Goal: Task Accomplishment & Management: Manage account settings

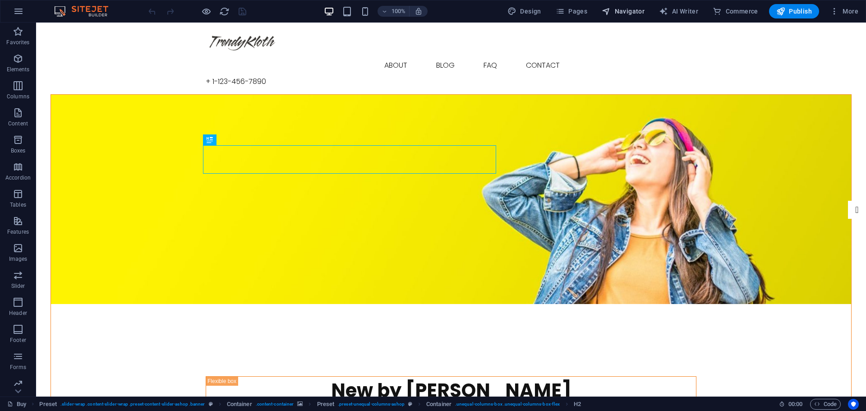
click at [624, 11] on span "Navigator" at bounding box center [623, 11] width 43 height 9
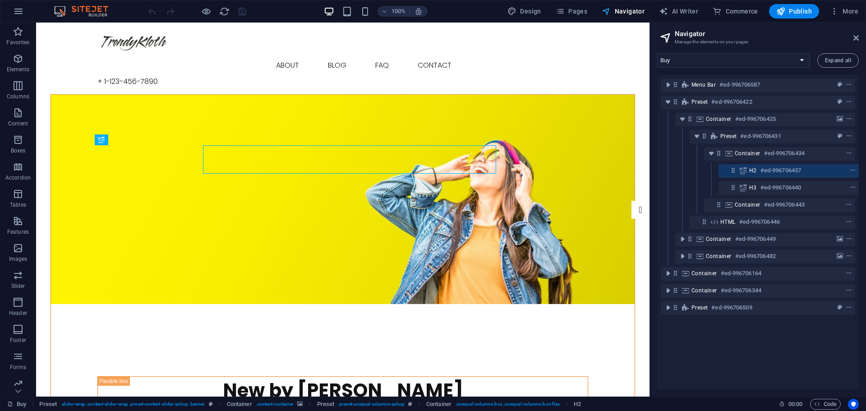
scroll to position [0, 2]
click at [624, 11] on span "Navigator" at bounding box center [623, 11] width 43 height 9
click at [860, 36] on aside "Navigator Manage the elements on your pages Buy About Blog FAQ Contact Legal no…" at bounding box center [758, 210] width 217 height 374
click at [857, 39] on icon at bounding box center [856, 37] width 5 height 7
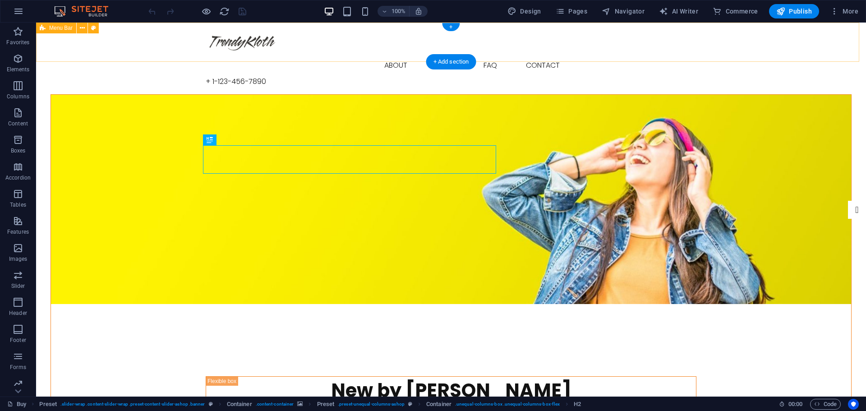
click at [142, 48] on div "Buy About Blog FAQ Contact + [PHONE_NUMBER] Menu" at bounding box center [451, 59] width 830 height 72
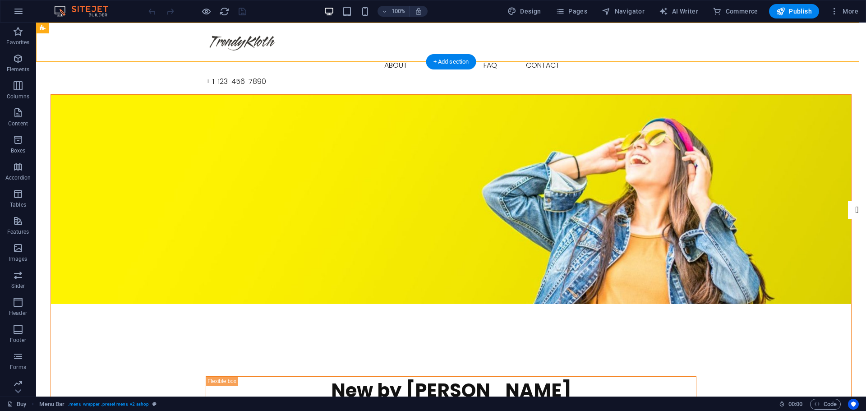
click at [70, 95] on figure at bounding box center [451, 199] width 801 height 209
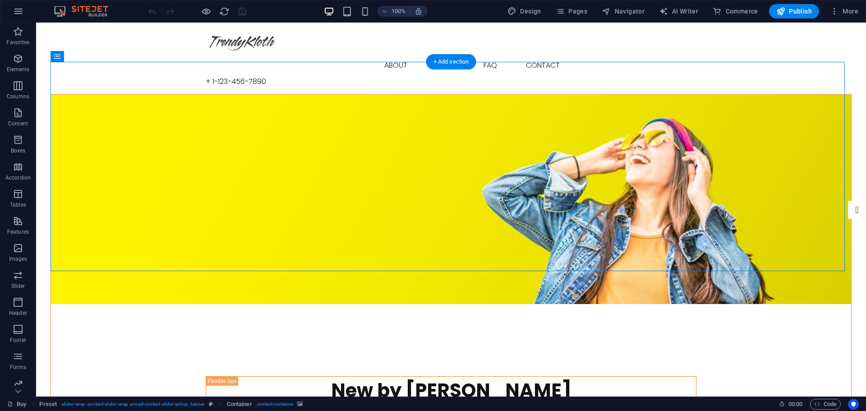
click at [145, 176] on figure at bounding box center [451, 199] width 801 height 209
click at [853, 407] on icon "Usercentrics" at bounding box center [854, 404] width 6 height 6
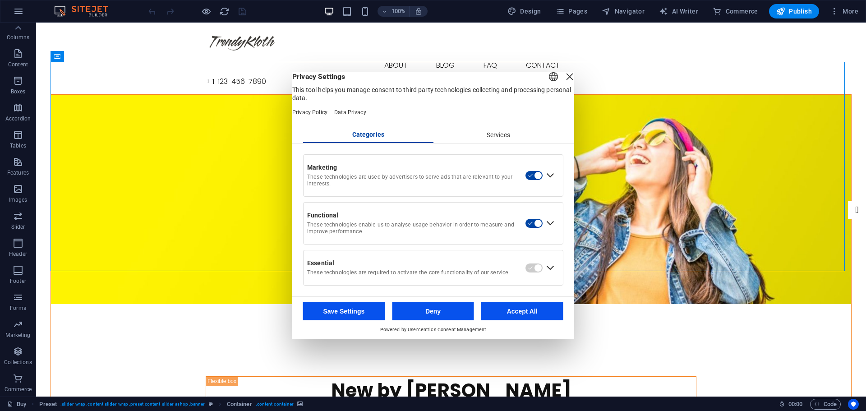
click at [500, 137] on div "Services" at bounding box center [498, 134] width 130 height 15
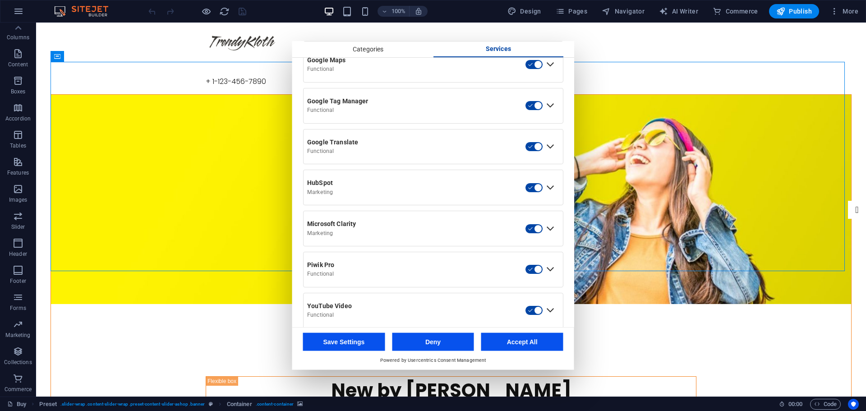
scroll to position [378, 0]
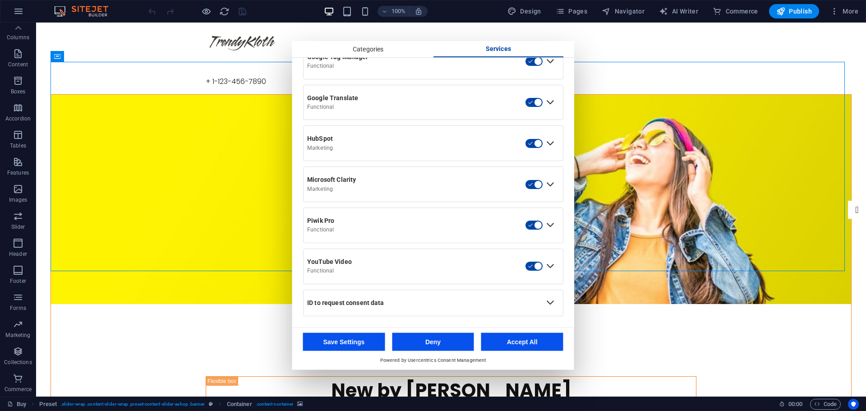
click at [449, 296] on div "ID to request consent data" at bounding box center [424, 302] width 240 height 15
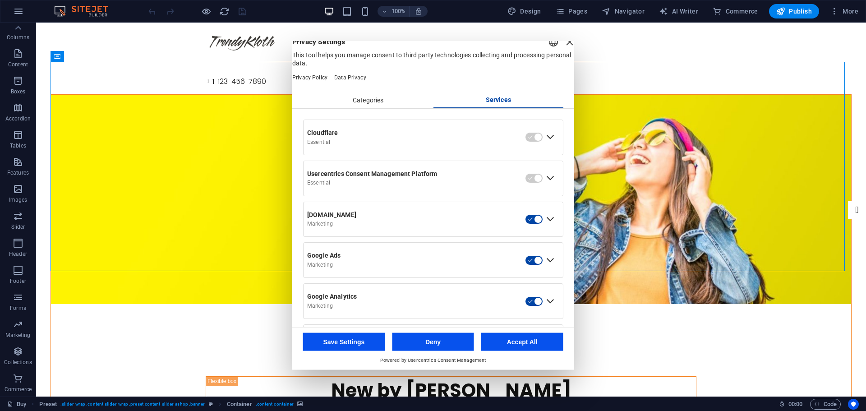
scroll to position [0, 0]
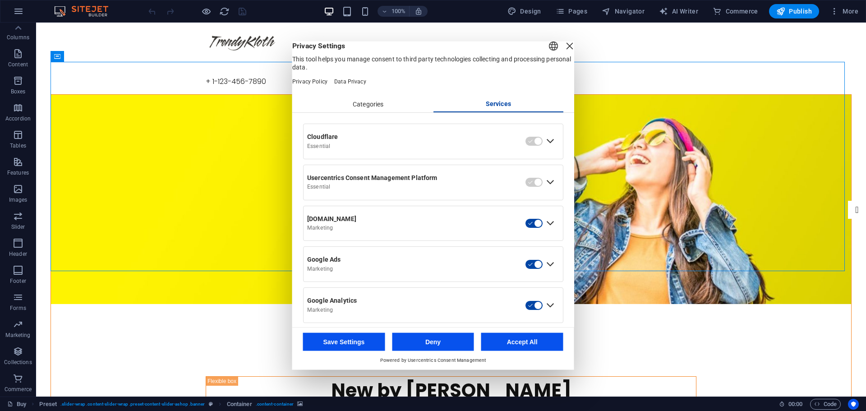
click at [548, 148] on div "Expand Cloudflare" at bounding box center [550, 141] width 14 height 14
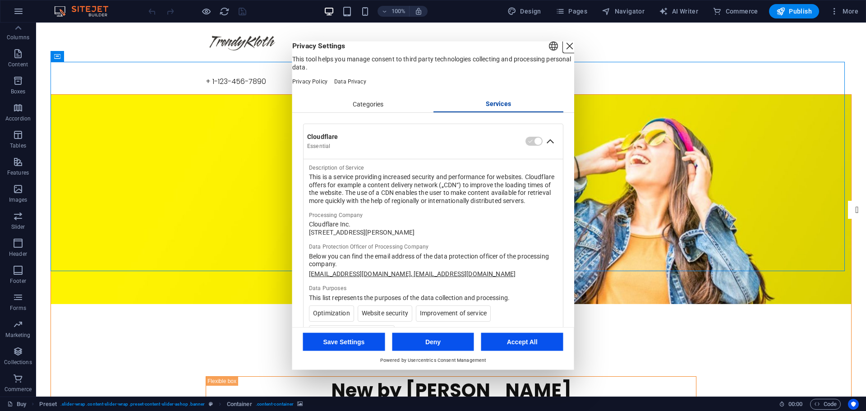
click at [564, 52] on div "Close Layer" at bounding box center [570, 45] width 13 height 13
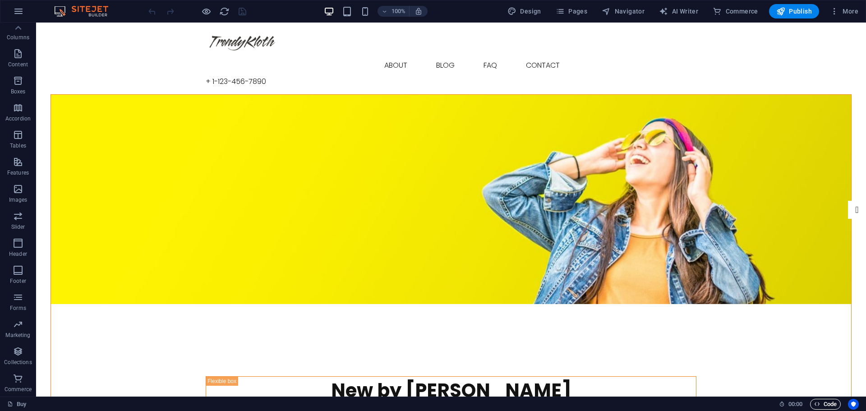
click at [824, 405] on span "Code" at bounding box center [825, 404] width 23 height 11
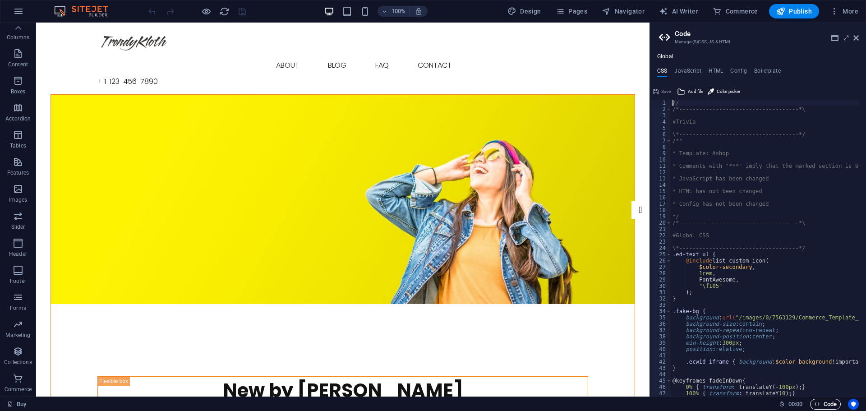
click at [824, 405] on span "Code" at bounding box center [825, 404] width 23 height 11
click at [739, 67] on div "Global CSS JavaScript HTML Config Boilerplate // 1 2 3 4 5 6 7 8 9 10 11 12 13 …" at bounding box center [758, 224] width 216 height 343
click at [739, 68] on h4 "Config" at bounding box center [739, 73] width 17 height 10
type textarea "$color-background: #ffffff;"
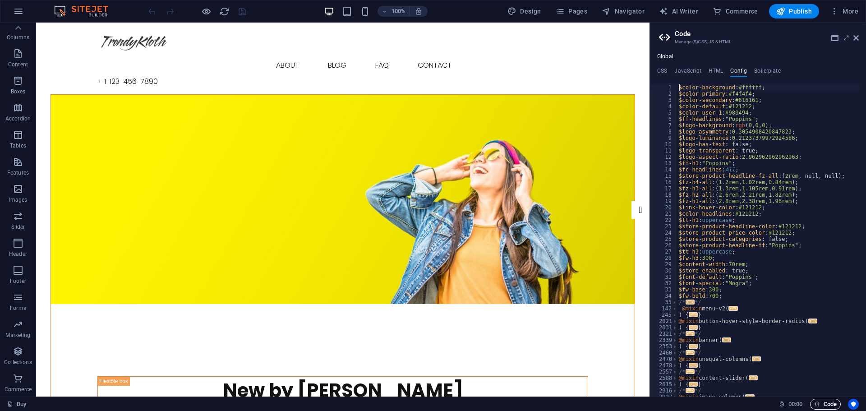
click at [817, 405] on icon "button" at bounding box center [817, 404] width 6 height 6
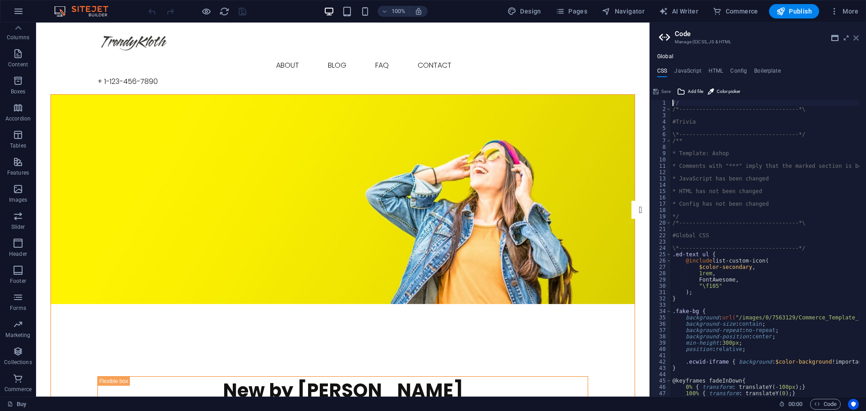
click at [857, 37] on icon at bounding box center [856, 37] width 5 height 7
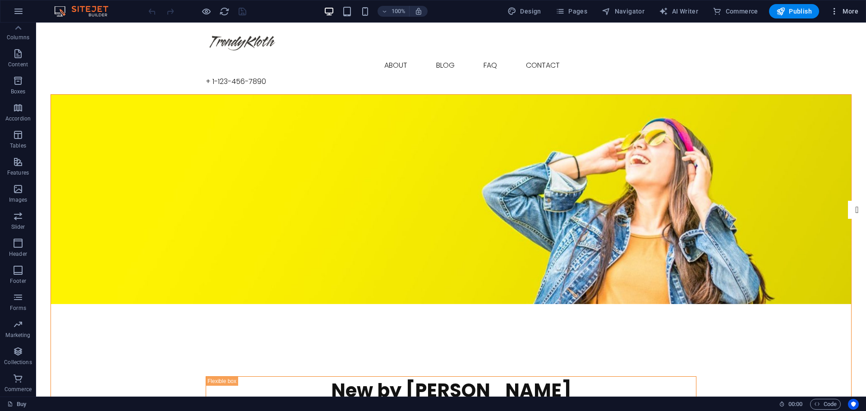
click at [847, 9] on span "More" at bounding box center [844, 11] width 28 height 9
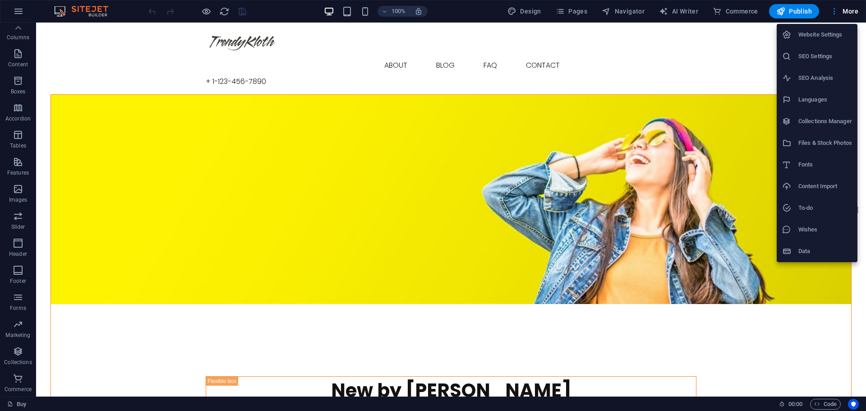
click at [820, 35] on h6 "Website Settings" at bounding box center [826, 34] width 54 height 11
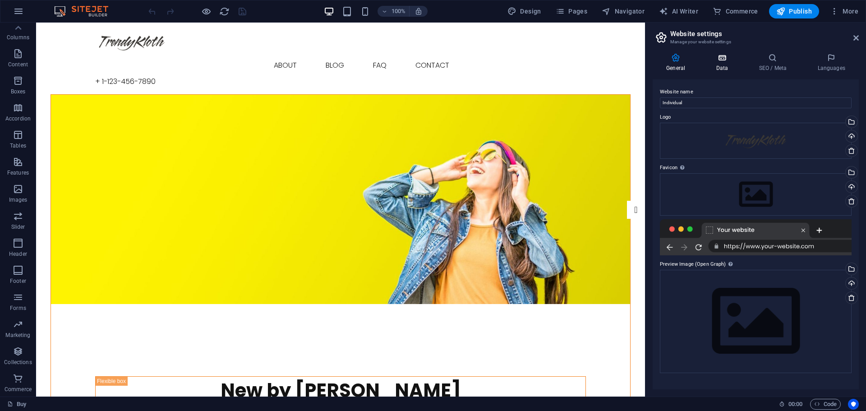
click at [719, 59] on icon at bounding box center [722, 57] width 39 height 9
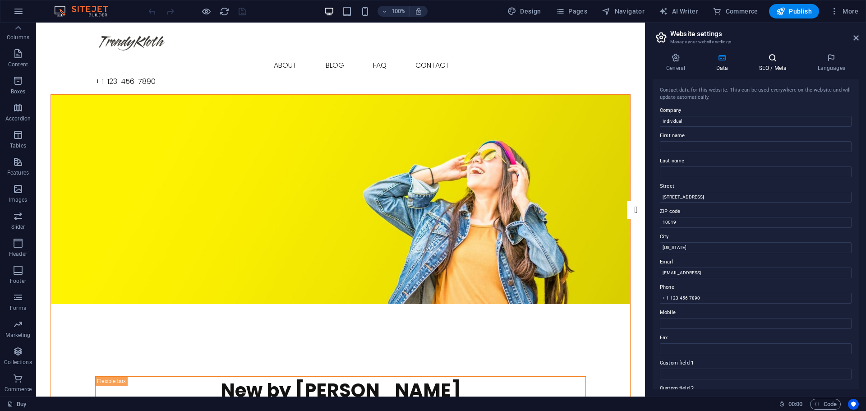
click at [781, 60] on icon at bounding box center [772, 57] width 55 height 9
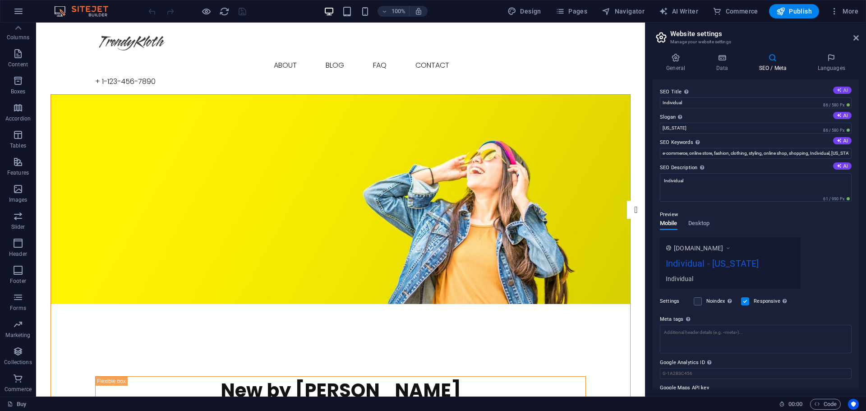
click at [840, 88] on button "AI" at bounding box center [842, 90] width 19 height 7
click at [840, 116] on button "AI" at bounding box center [842, 115] width 19 height 7
type input "Spring Sale: Up to 50% Off!"
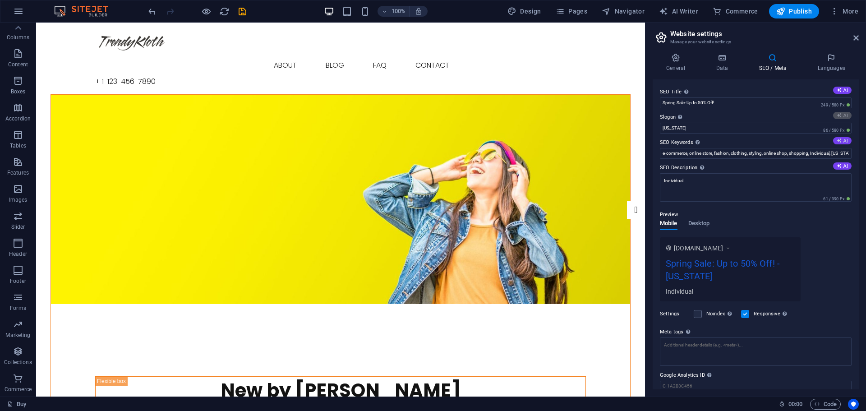
click at [842, 140] on button "AI" at bounding box center [842, 140] width 19 height 7
click at [841, 164] on button "AI" at bounding box center [842, 165] width 19 height 7
type input "Spring into Style with 50% Off New Arrivals!"
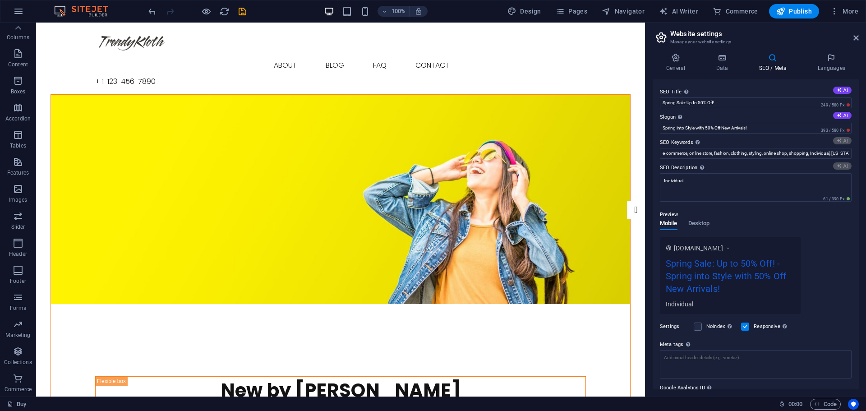
type input "Spring Sale, Ashop Discounts, New Outfits, Free Shipping, High Quality Products…"
type textarea "Shop Ashops Spring collection now! Enjoy up to 50% off, free shipping, and 30-d…"
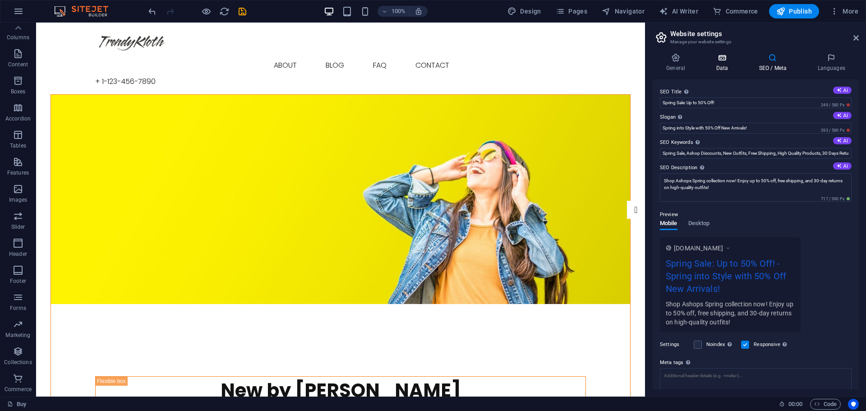
click at [728, 63] on h4 "Data" at bounding box center [724, 62] width 43 height 19
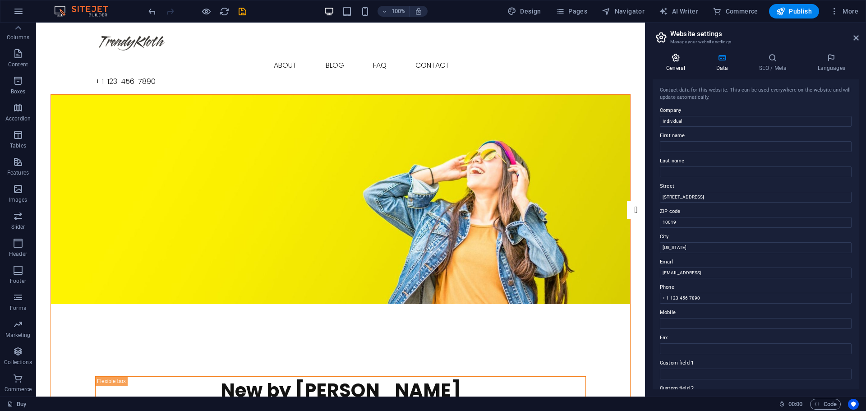
click at [673, 60] on icon at bounding box center [676, 57] width 46 height 9
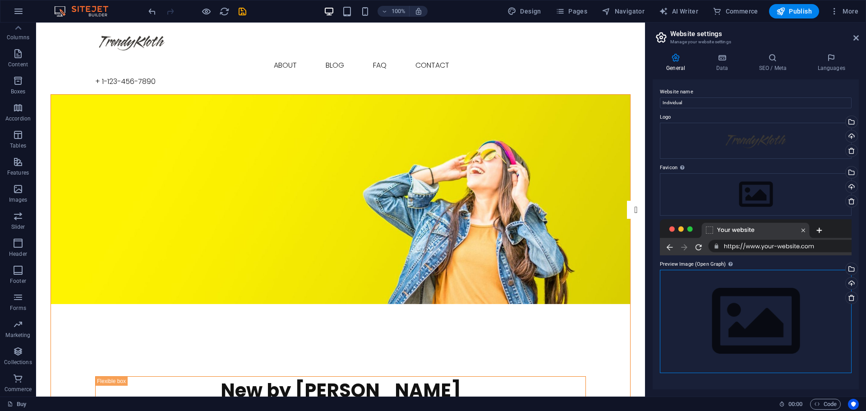
click at [734, 302] on div "Drag files here, click to choose files or select files from Files or our free s…" at bounding box center [756, 321] width 192 height 103
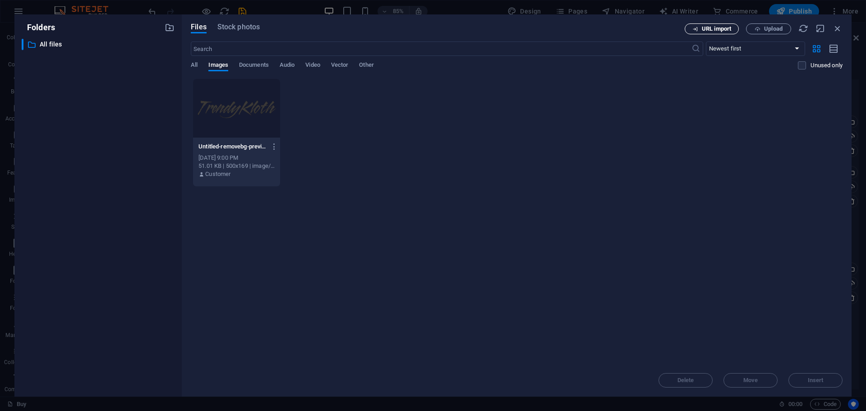
click at [725, 29] on span "URL import" at bounding box center [716, 28] width 29 height 5
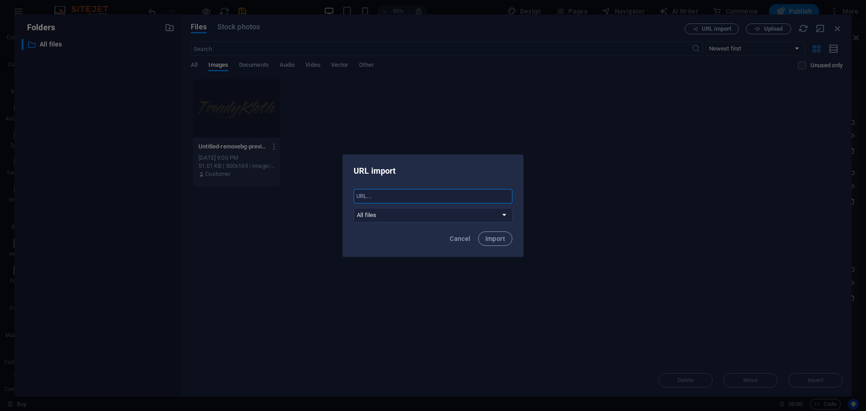
click at [448, 197] on input "text" at bounding box center [433, 196] width 159 height 14
click at [493, 213] on select "All files" at bounding box center [433, 215] width 159 height 14
drag, startPoint x: 493, startPoint y: 213, endPoint x: 500, endPoint y: 210, distance: 7.7
click at [493, 213] on select "All files" at bounding box center [433, 215] width 159 height 14
click at [463, 236] on span "Cancel" at bounding box center [460, 238] width 21 height 7
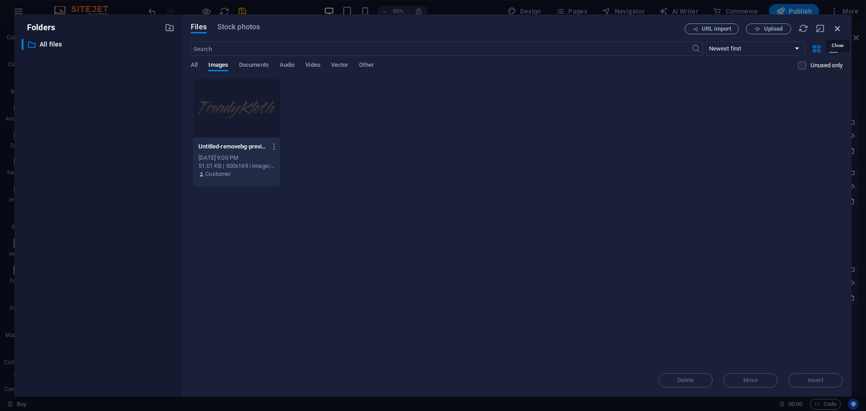
click at [839, 27] on icon "button" at bounding box center [838, 28] width 10 height 10
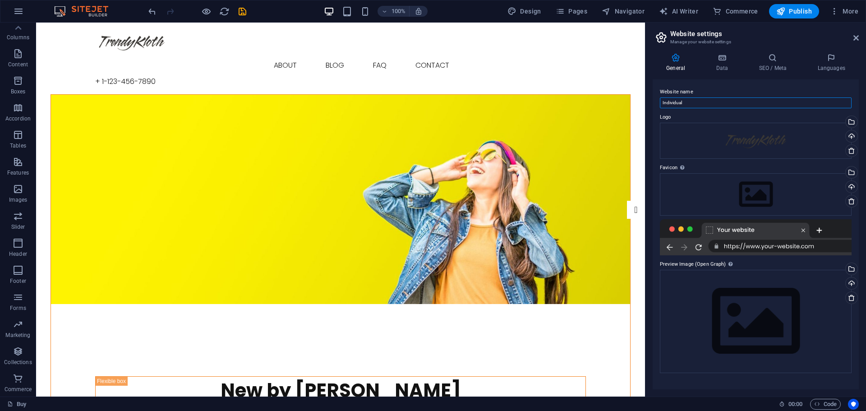
click at [691, 102] on input "Individual" at bounding box center [756, 102] width 192 height 11
type input "TrendyKloth"
click at [851, 268] on div "Select files from the file manager, stock photos, or upload file(s)" at bounding box center [851, 270] width 14 height 14
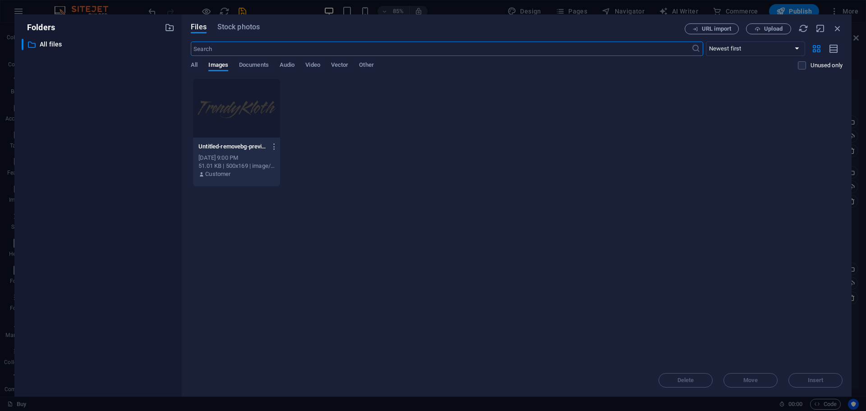
click at [232, 138] on div "Untitled-removebg-preview-HpYUJ519Y91U6EUjSW_WAg.png Untitled-removebg-preview-…" at bounding box center [236, 161] width 87 height 46
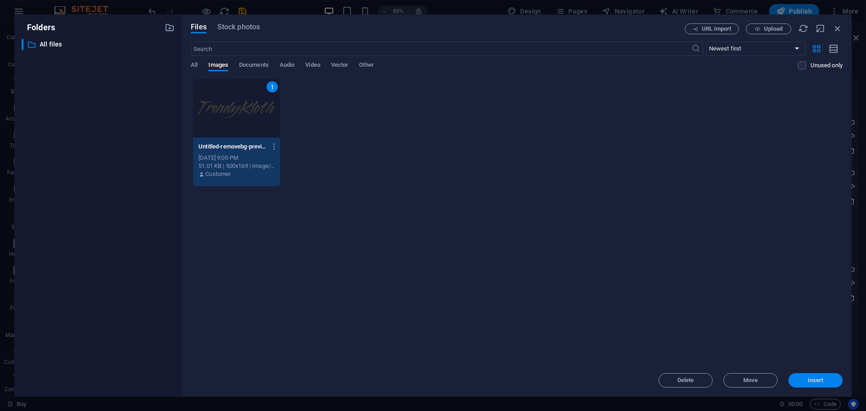
click at [818, 380] on span "Insert" at bounding box center [816, 380] width 16 height 5
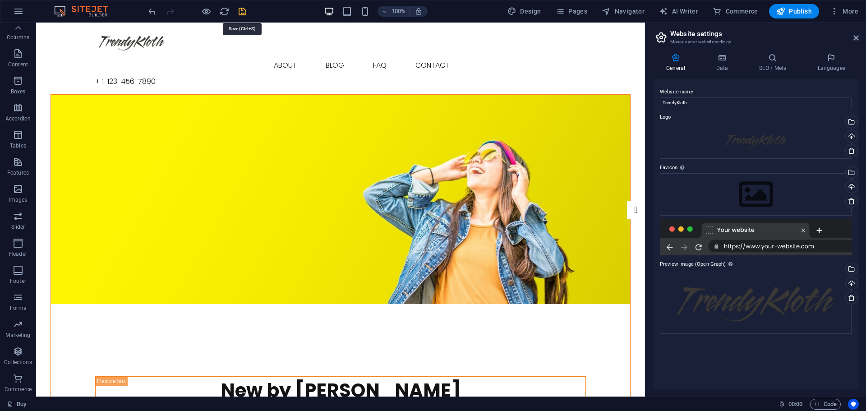
click at [241, 13] on icon "save" at bounding box center [242, 11] width 10 height 10
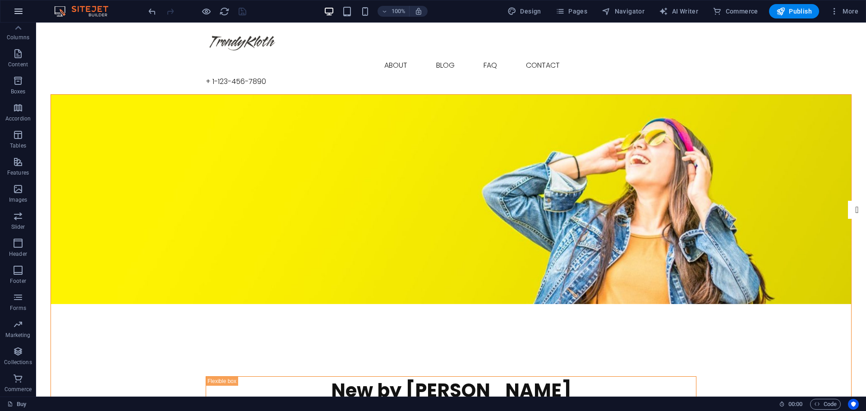
click at [17, 9] on icon "button" at bounding box center [18, 11] width 11 height 11
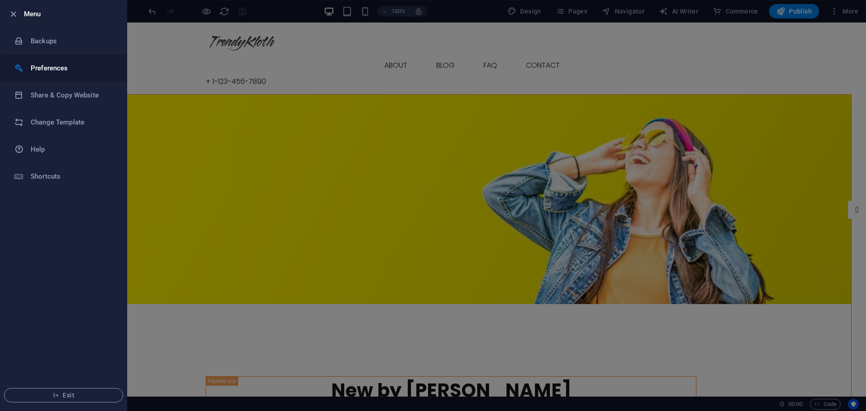
click at [51, 71] on h6 "Preferences" at bounding box center [72, 68] width 83 height 11
select select "en"
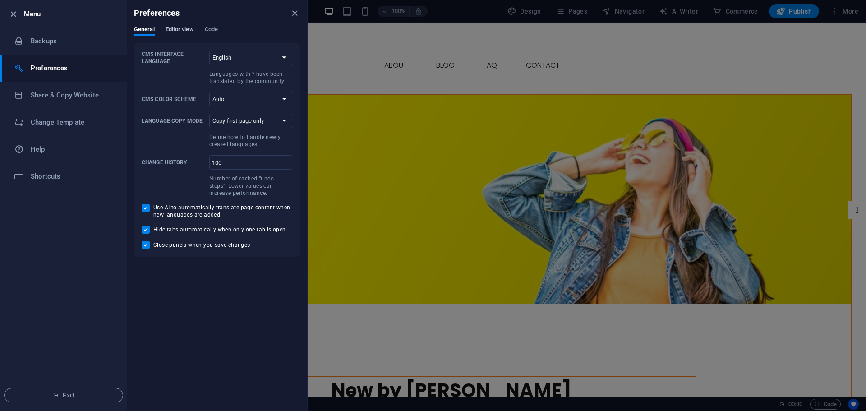
click at [178, 27] on span "Editor view" at bounding box center [180, 30] width 28 height 13
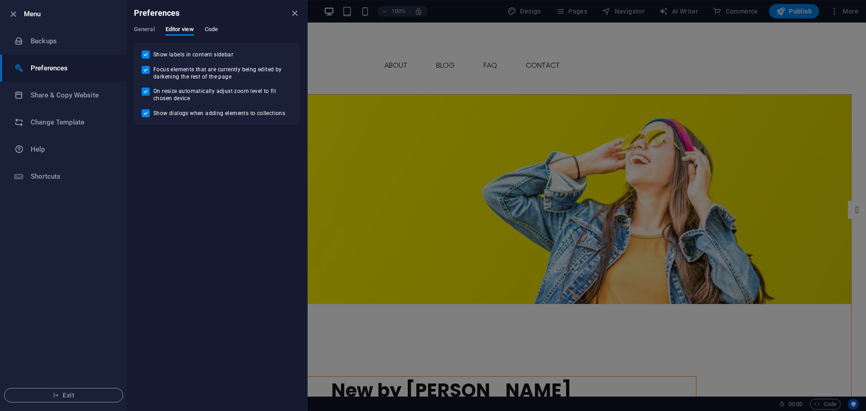
click at [213, 30] on span "Code" at bounding box center [211, 30] width 13 height 13
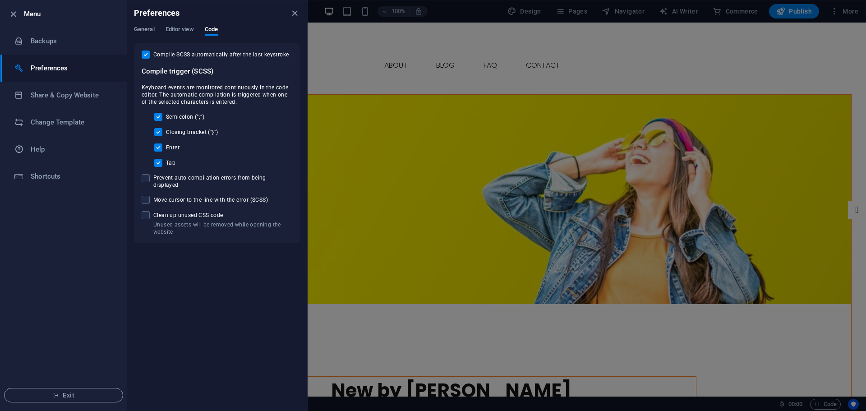
click at [45, 64] on h6 "Preferences" at bounding box center [72, 68] width 83 height 11
click at [42, 39] on h6 "Backups" at bounding box center [72, 41] width 83 height 11
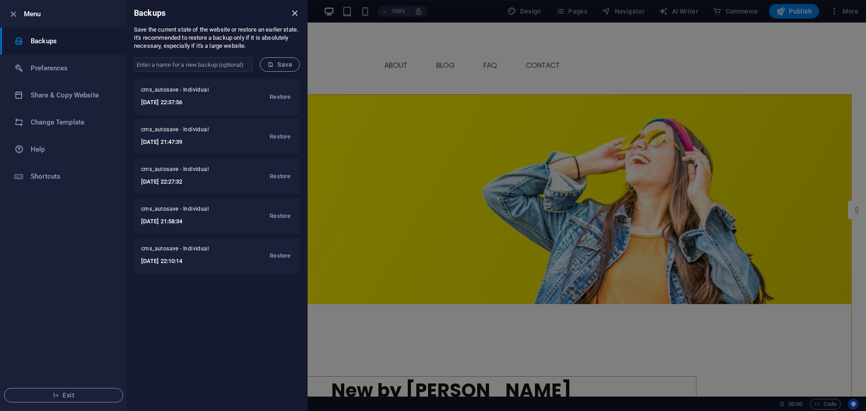
click at [296, 14] on icon "close" at bounding box center [295, 13] width 10 height 10
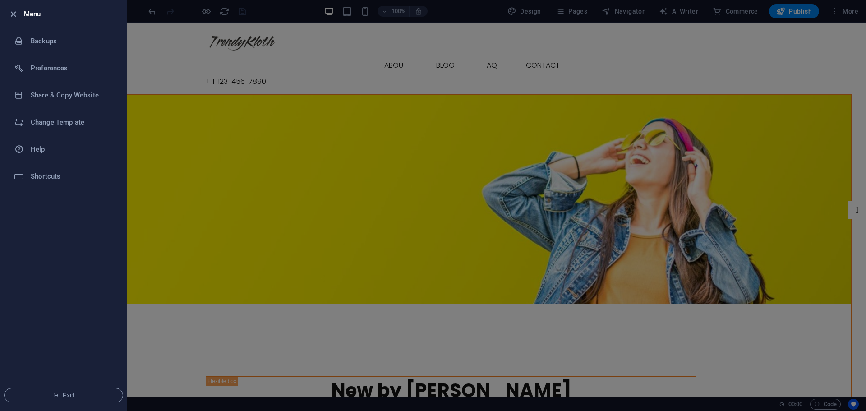
click at [342, 57] on div at bounding box center [433, 205] width 866 height 411
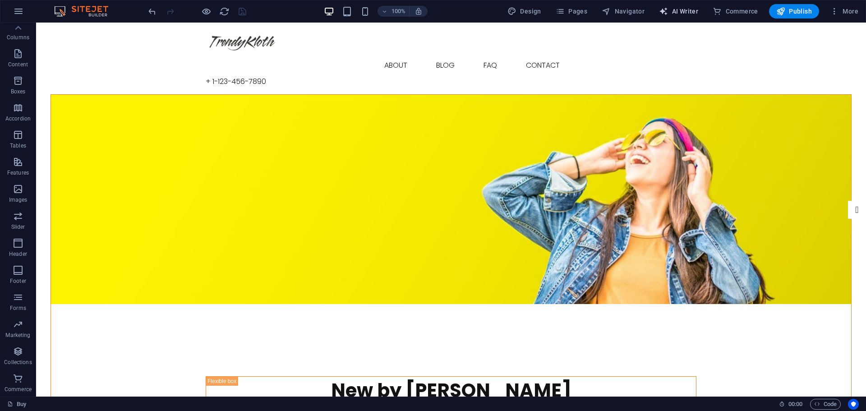
click at [687, 11] on span "AI Writer" at bounding box center [678, 11] width 39 height 9
select select "English"
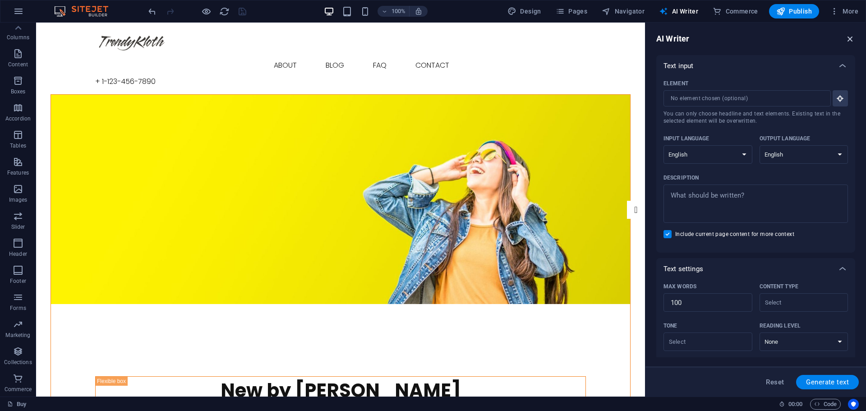
click at [851, 38] on icon "button" at bounding box center [851, 39] width 10 height 10
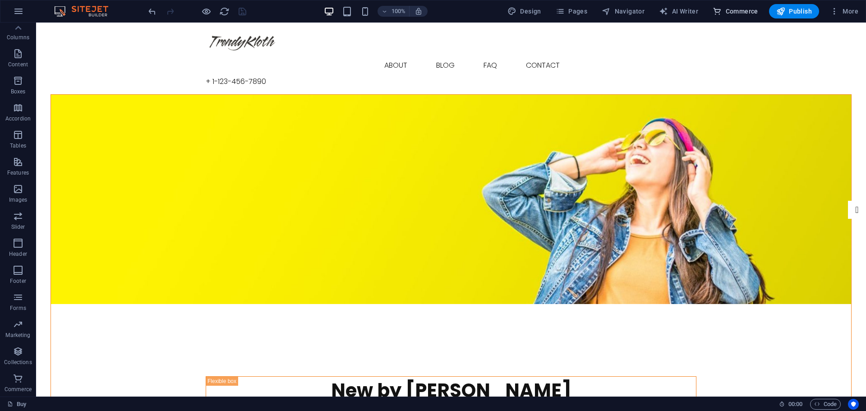
click at [747, 10] on span "Commerce" at bounding box center [736, 11] width 46 height 9
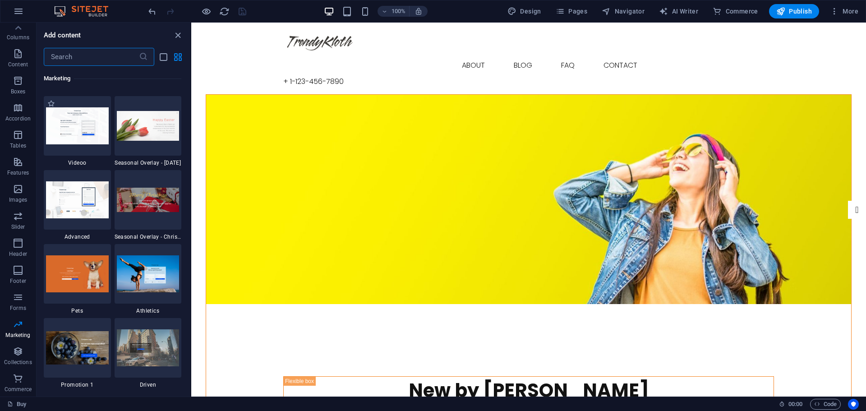
scroll to position [8019, 0]
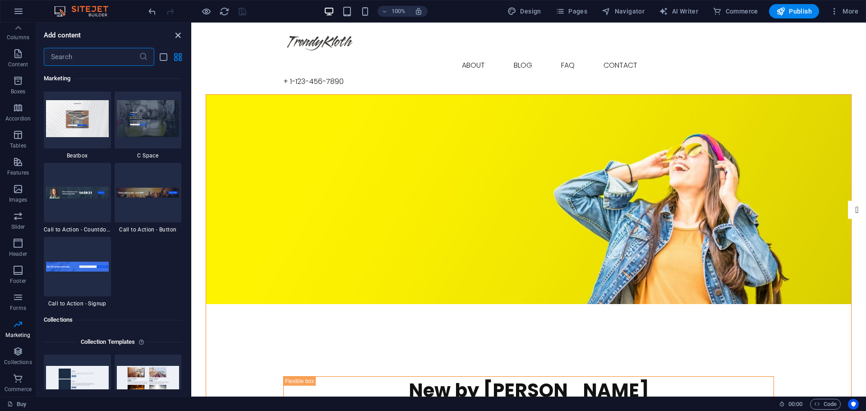
click at [179, 34] on icon "close panel" at bounding box center [178, 35] width 10 height 10
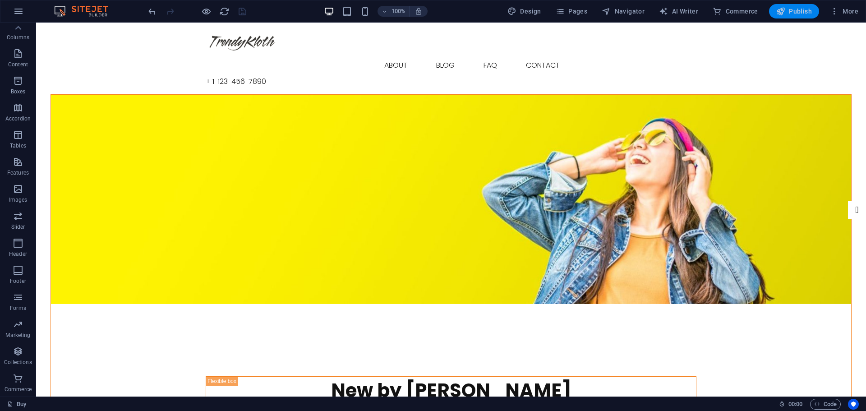
click at [807, 10] on span "Publish" at bounding box center [795, 11] width 36 height 9
